Goal: Task Accomplishment & Management: Complete application form

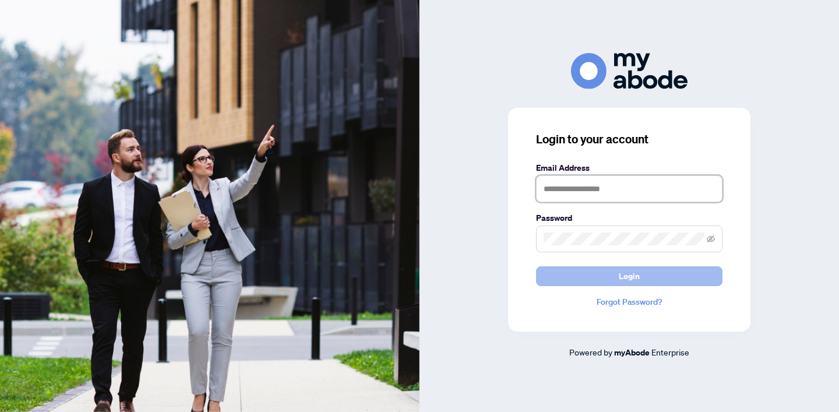
type input "**********"
click at [606, 272] on button "Login" at bounding box center [629, 276] width 186 height 20
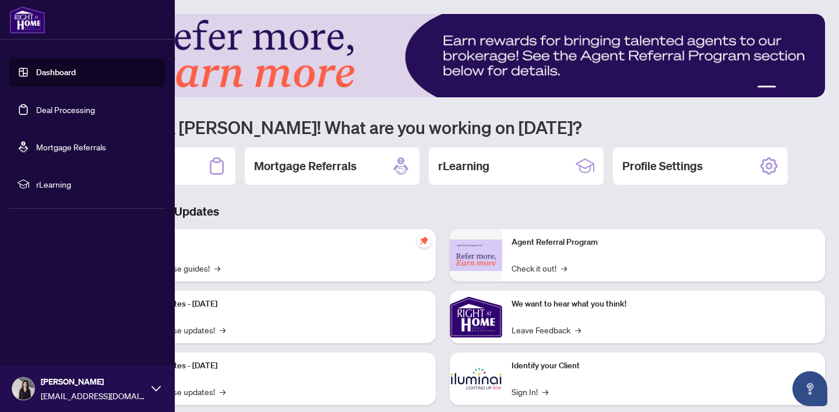
click at [36, 104] on link "Deal Processing" at bounding box center [65, 109] width 59 height 10
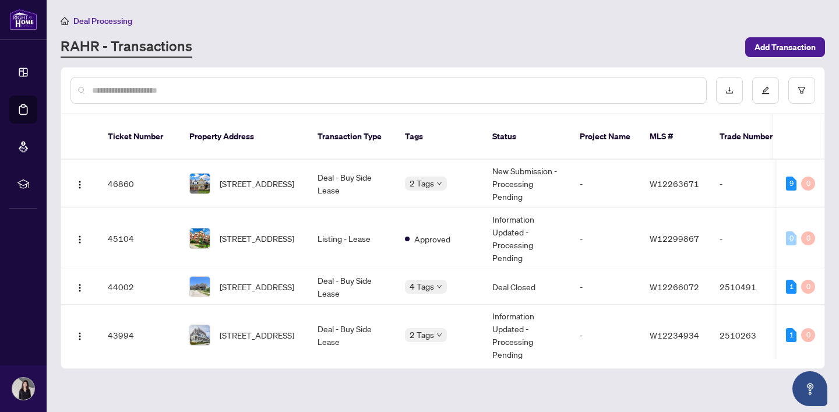
click at [355, 171] on td "Deal - Buy Side Lease" at bounding box center [351, 184] width 87 height 48
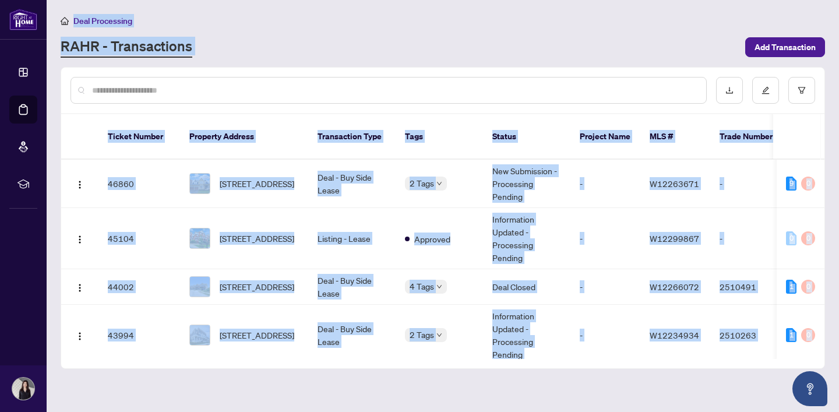
click at [355, 171] on main "Deal Processing [PERSON_NAME] - Transactions Add Transaction Ticket Number Prop…" at bounding box center [443, 206] width 792 height 412
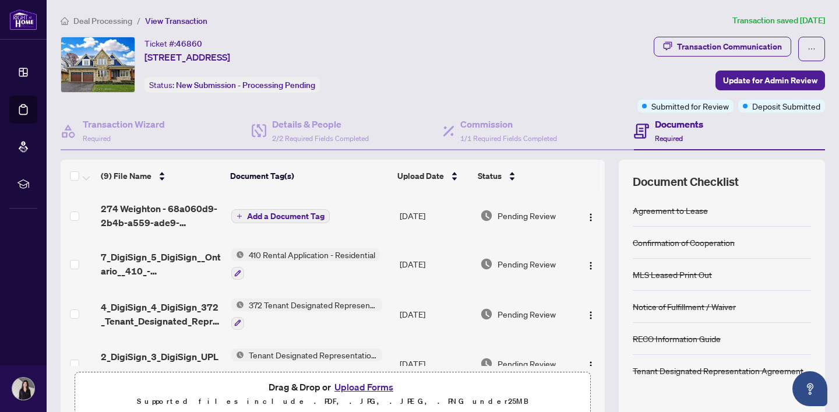
click at [651, 83] on div "Transaction Communication Update for Admin Review Submitted for Review Deposit …" at bounding box center [731, 75] width 188 height 76
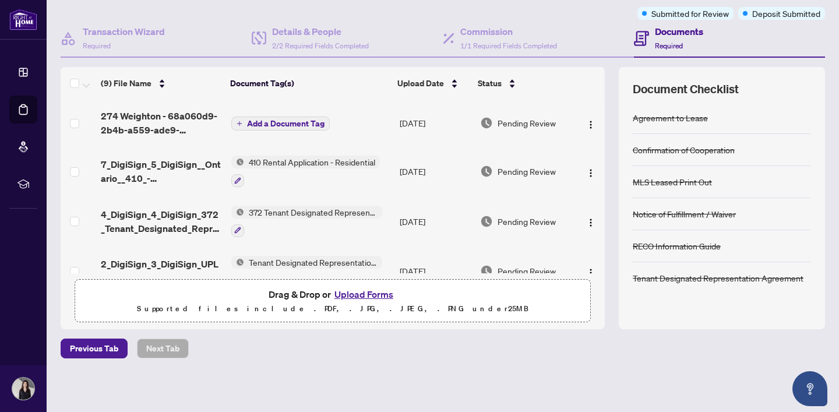
click at [357, 291] on button "Upload Forms" at bounding box center [364, 294] width 66 height 15
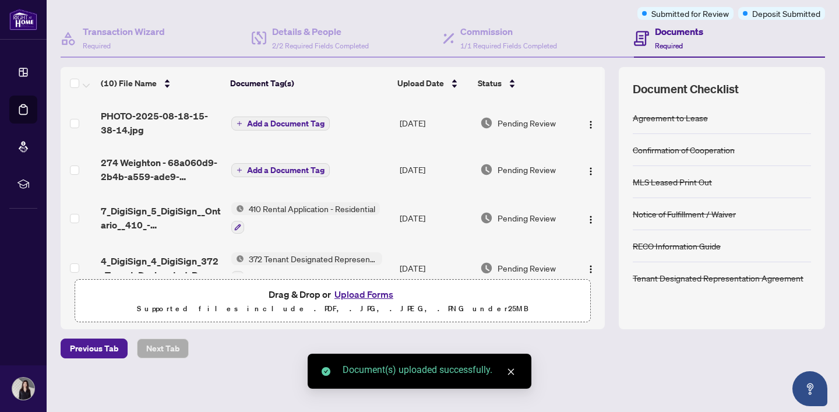
click at [289, 123] on span "Add a Document Tag" at bounding box center [285, 123] width 77 height 8
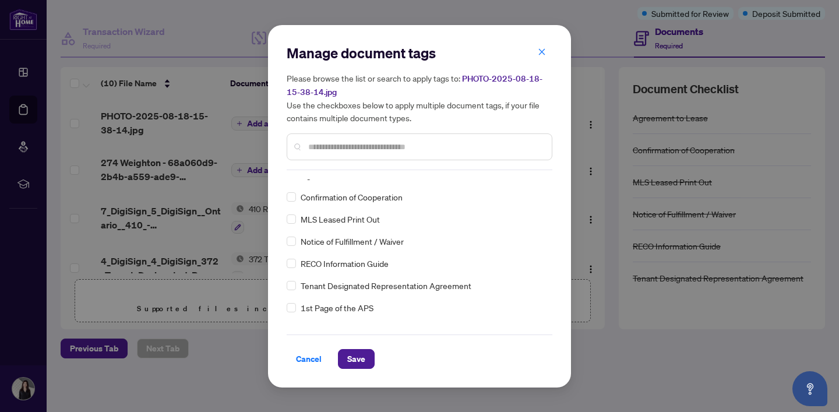
scroll to position [0, 0]
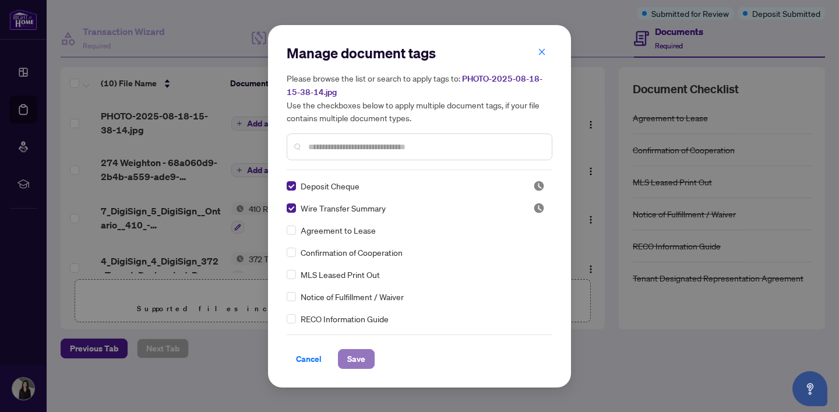
click at [351, 358] on span "Save" at bounding box center [356, 358] width 18 height 19
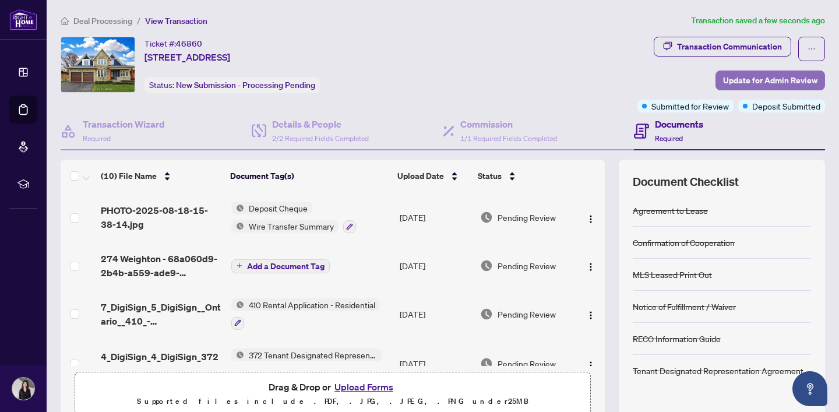
click at [743, 87] on span "Update for Admin Review" at bounding box center [770, 80] width 94 height 19
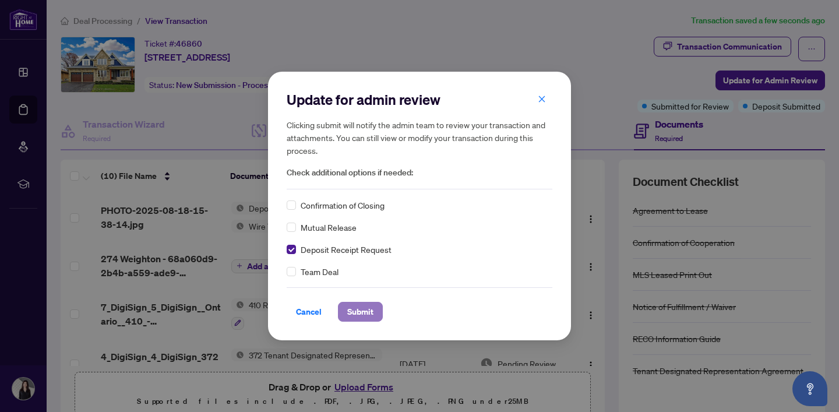
click at [349, 310] on span "Submit" at bounding box center [360, 311] width 26 height 19
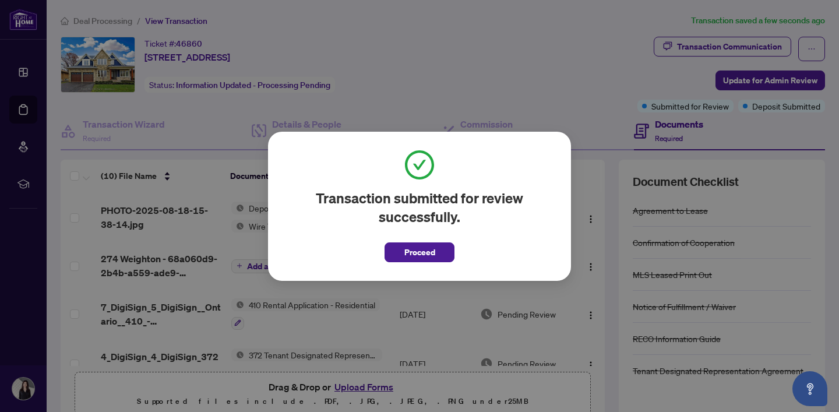
click at [383, 253] on div "Transaction submitted for review successfully. Proceed" at bounding box center [420, 206] width 266 height 112
click at [394, 255] on button "Proceed" at bounding box center [419, 252] width 70 height 20
